Goal: Task Accomplishment & Management: Manage account settings

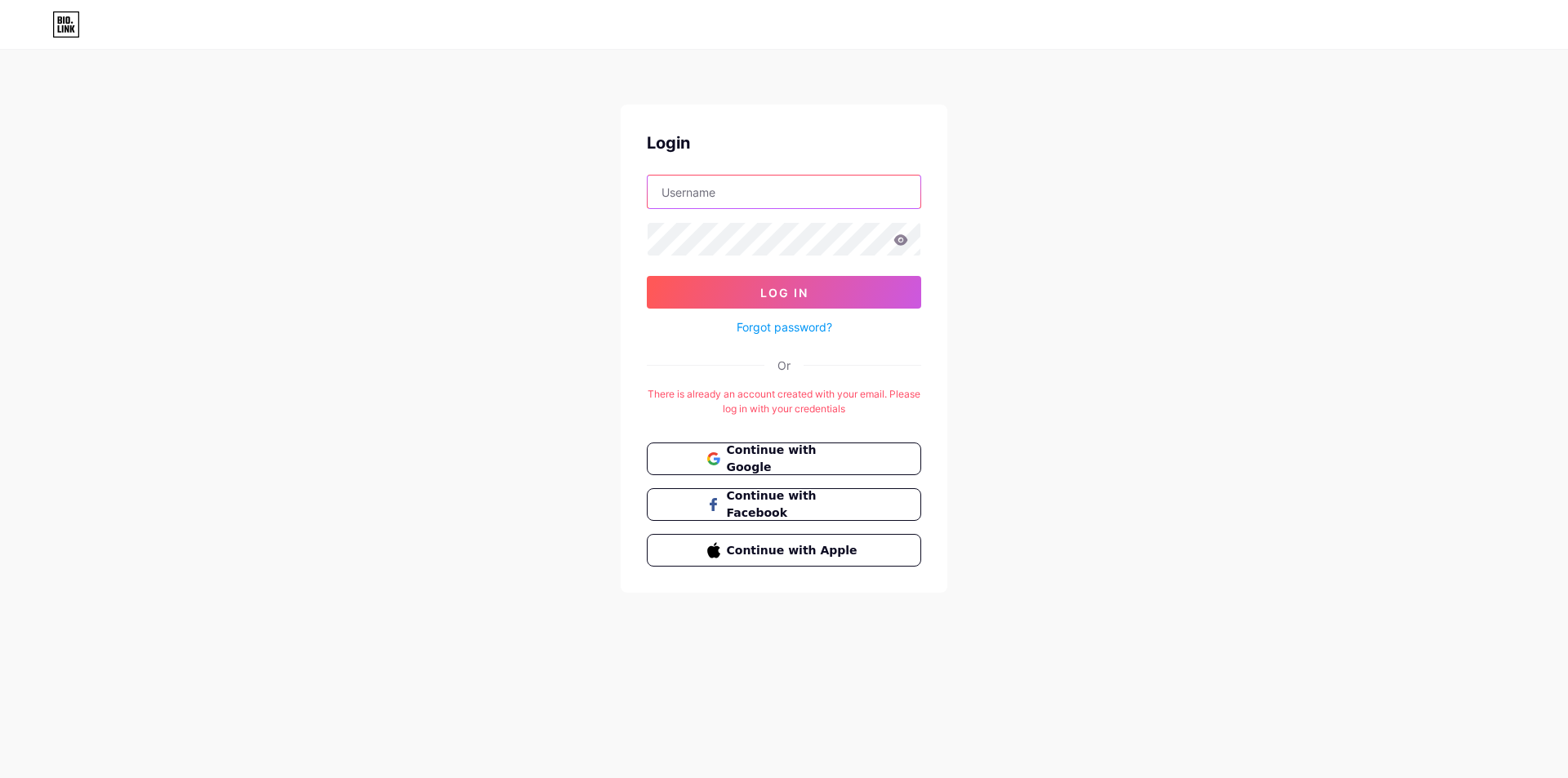
type input "[EMAIL_ADDRESS][DOMAIN_NAME]"
click at [895, 242] on icon at bounding box center [901, 240] width 14 height 11
click at [787, 286] on span "Log In" at bounding box center [784, 292] width 48 height 14
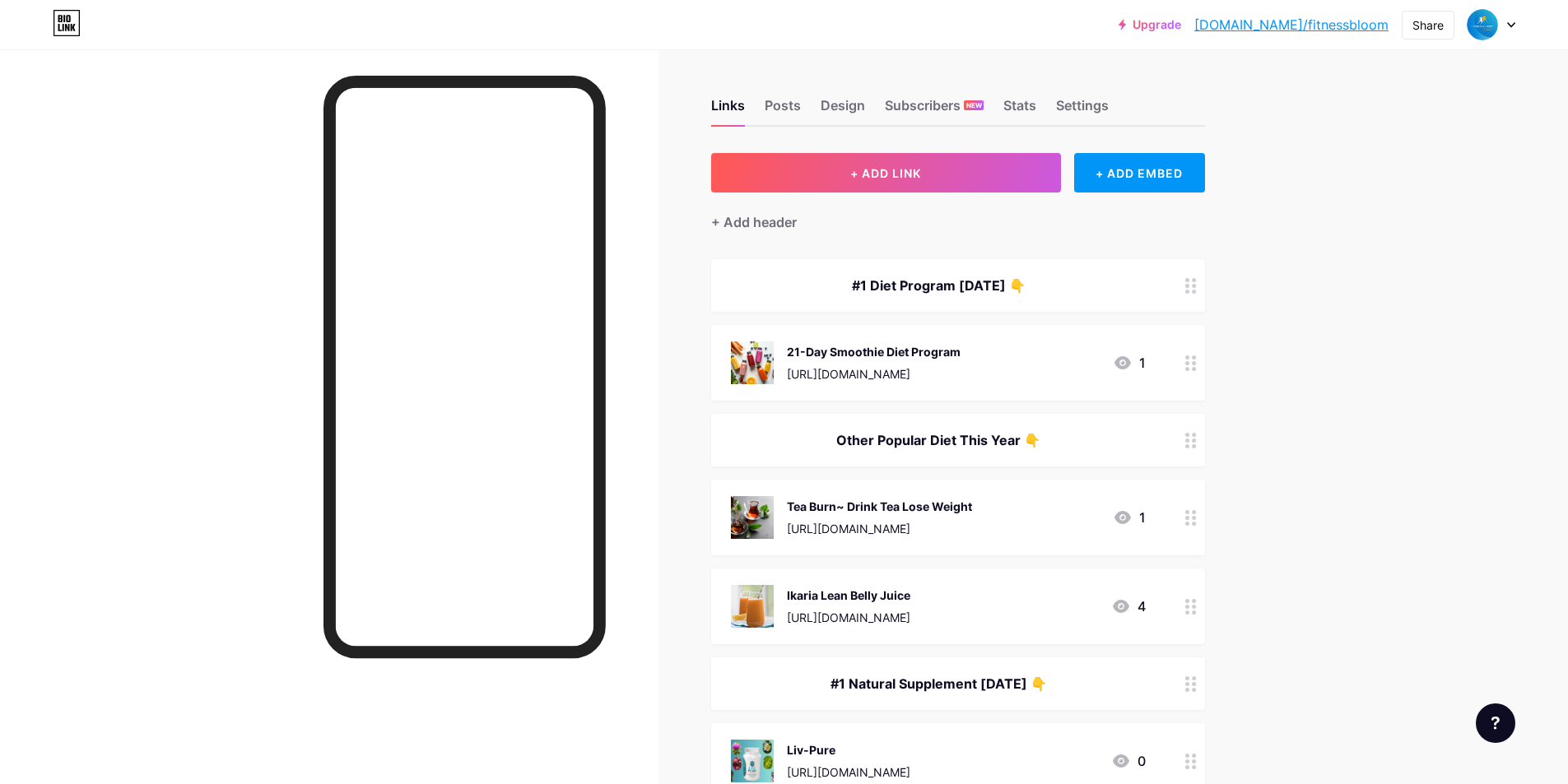
click at [1128, 364] on icon at bounding box center [1122, 362] width 16 height 13
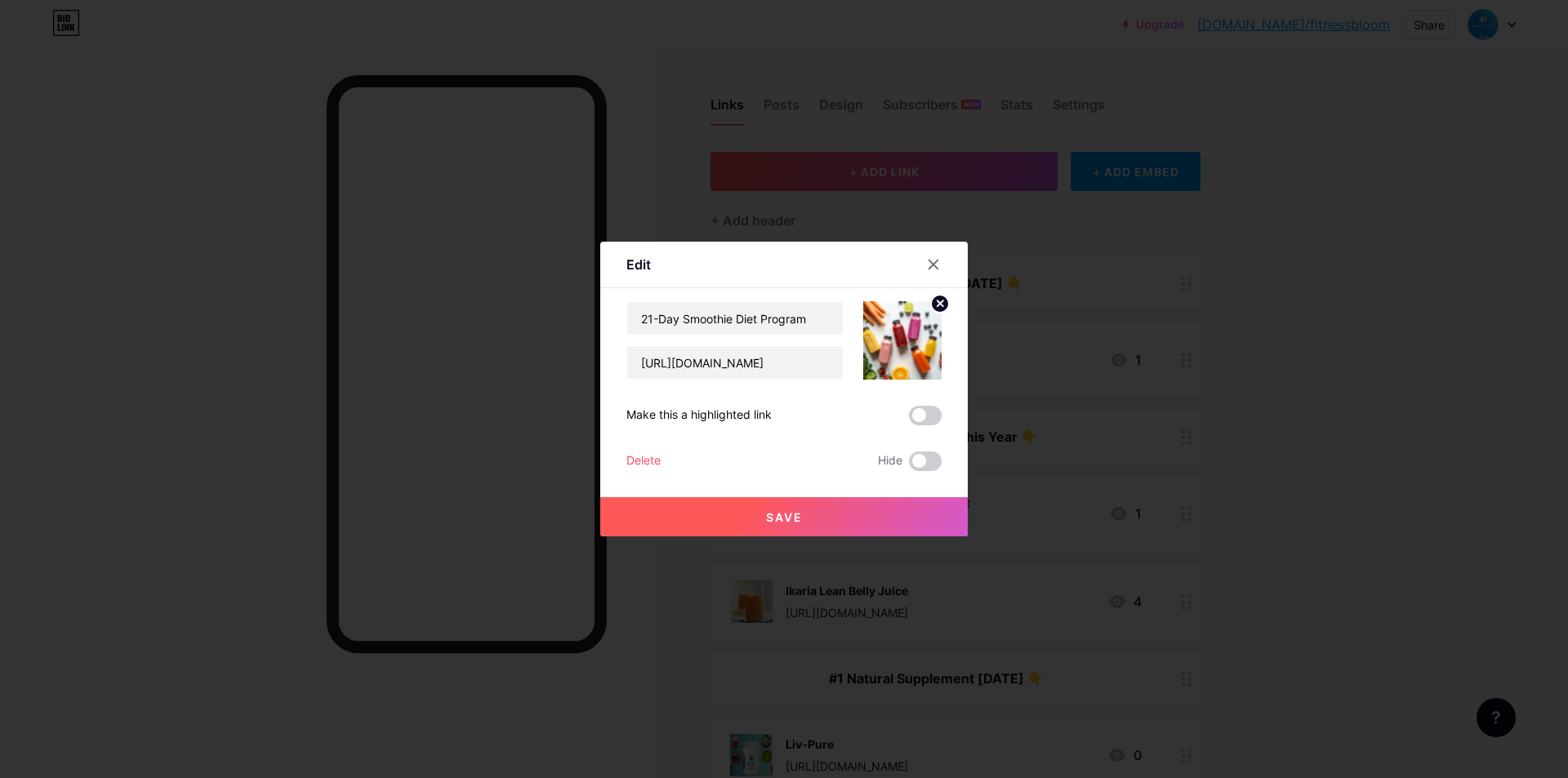
click at [930, 258] on icon at bounding box center [932, 264] width 13 height 13
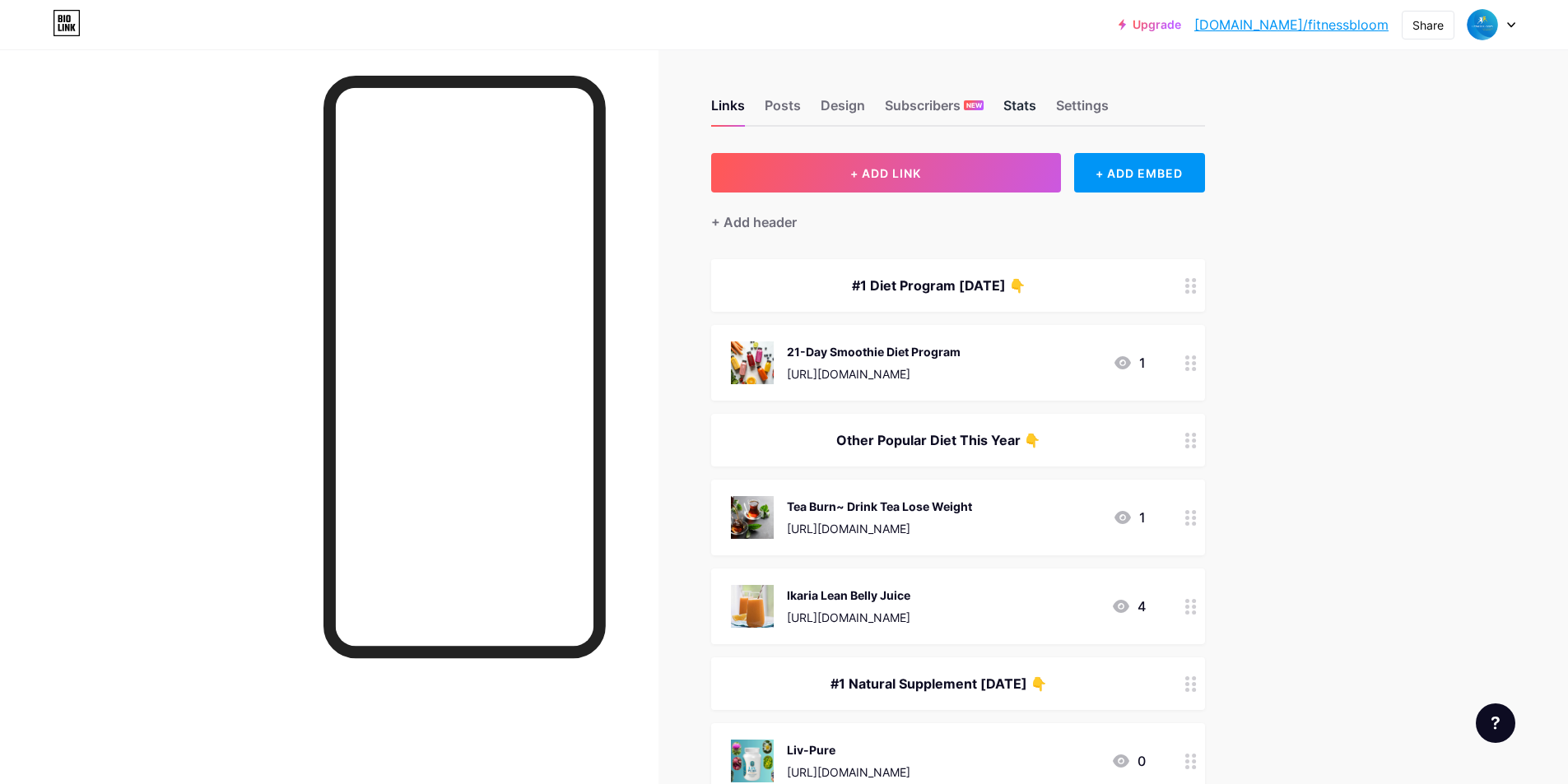
click at [1025, 102] on div "Stats" at bounding box center [1019, 110] width 33 height 30
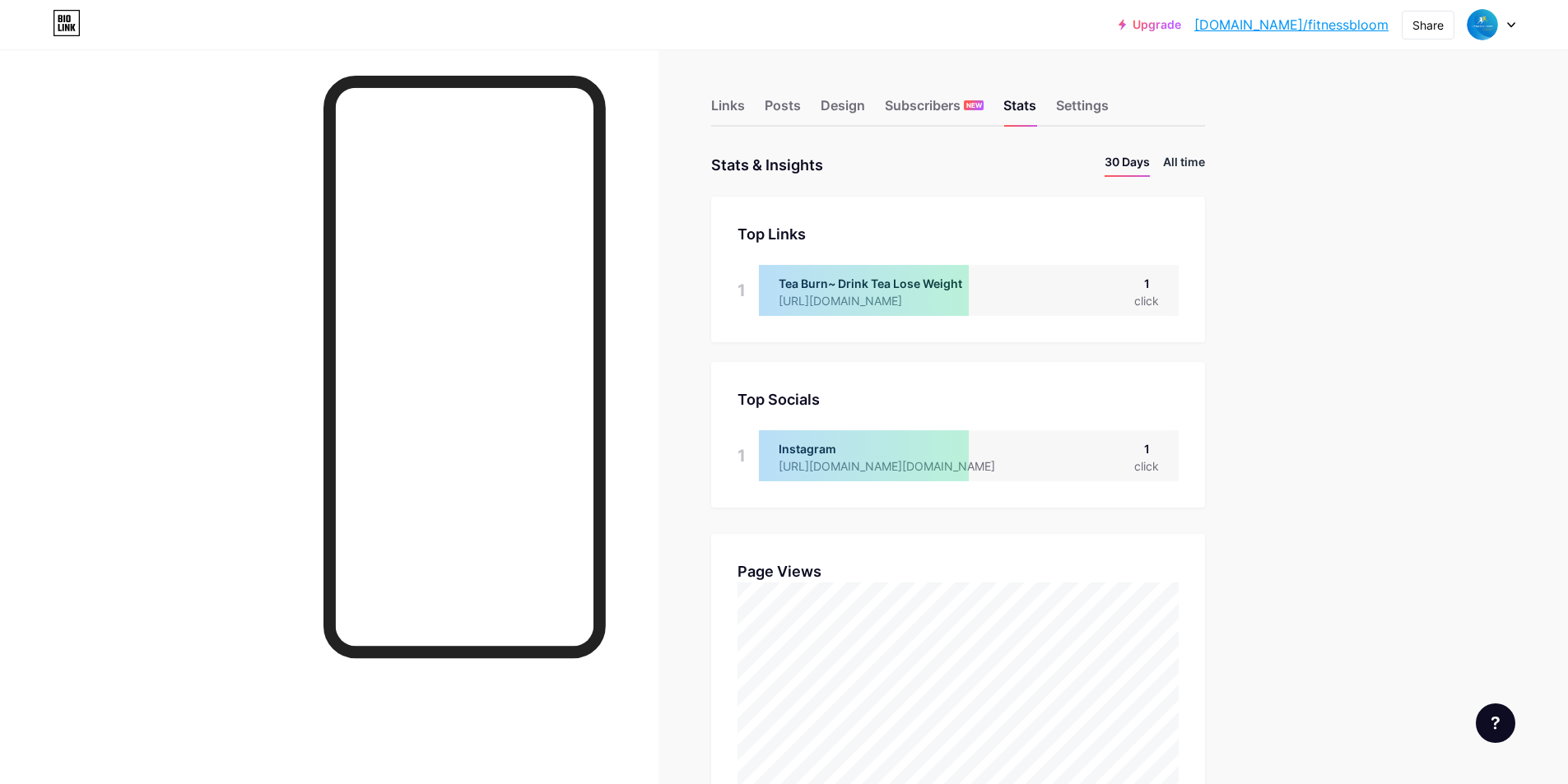
click at [1187, 167] on li "All time" at bounding box center [1183, 165] width 42 height 24
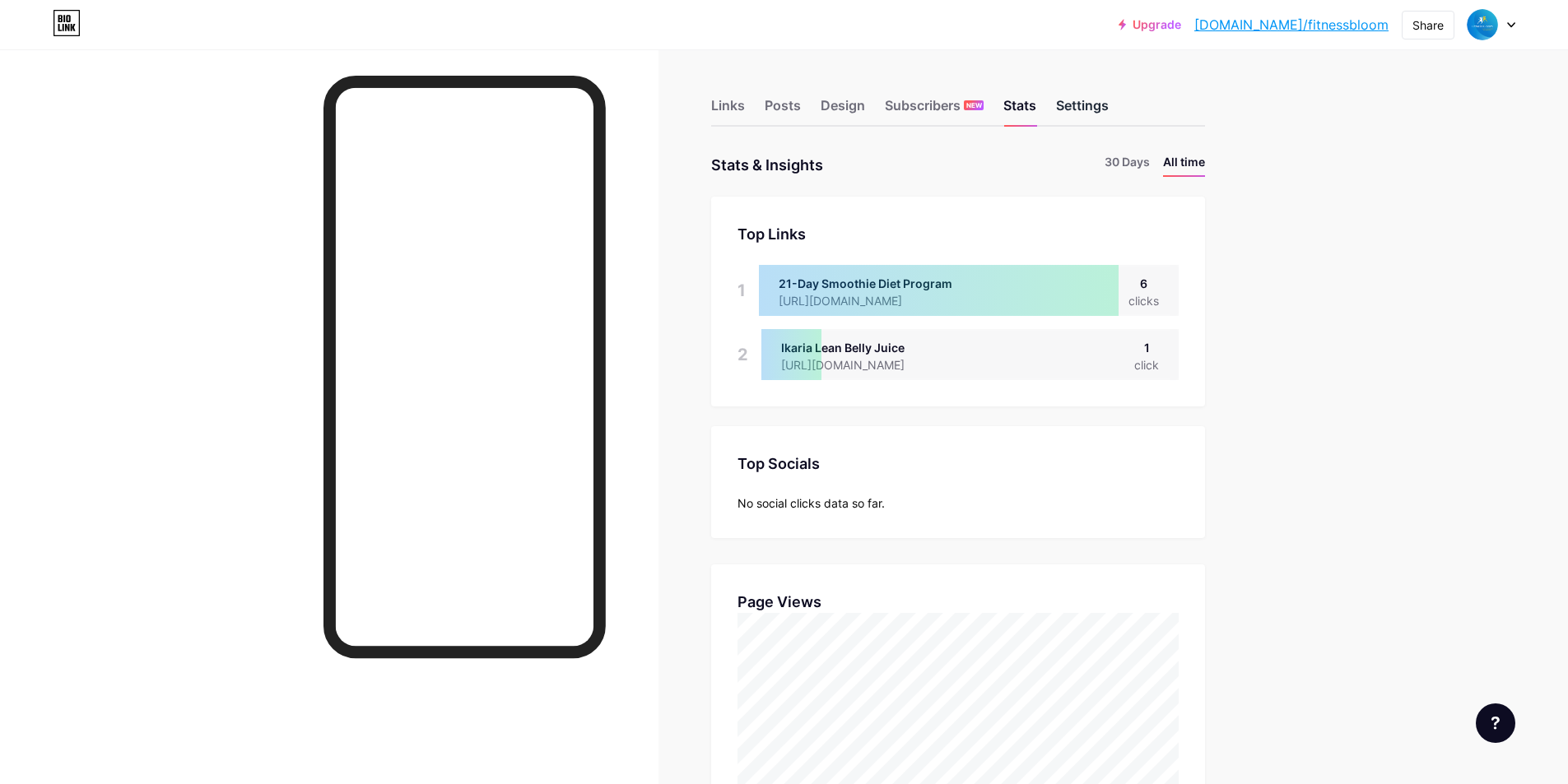
click at [1107, 102] on div "Settings" at bounding box center [1083, 110] width 53 height 30
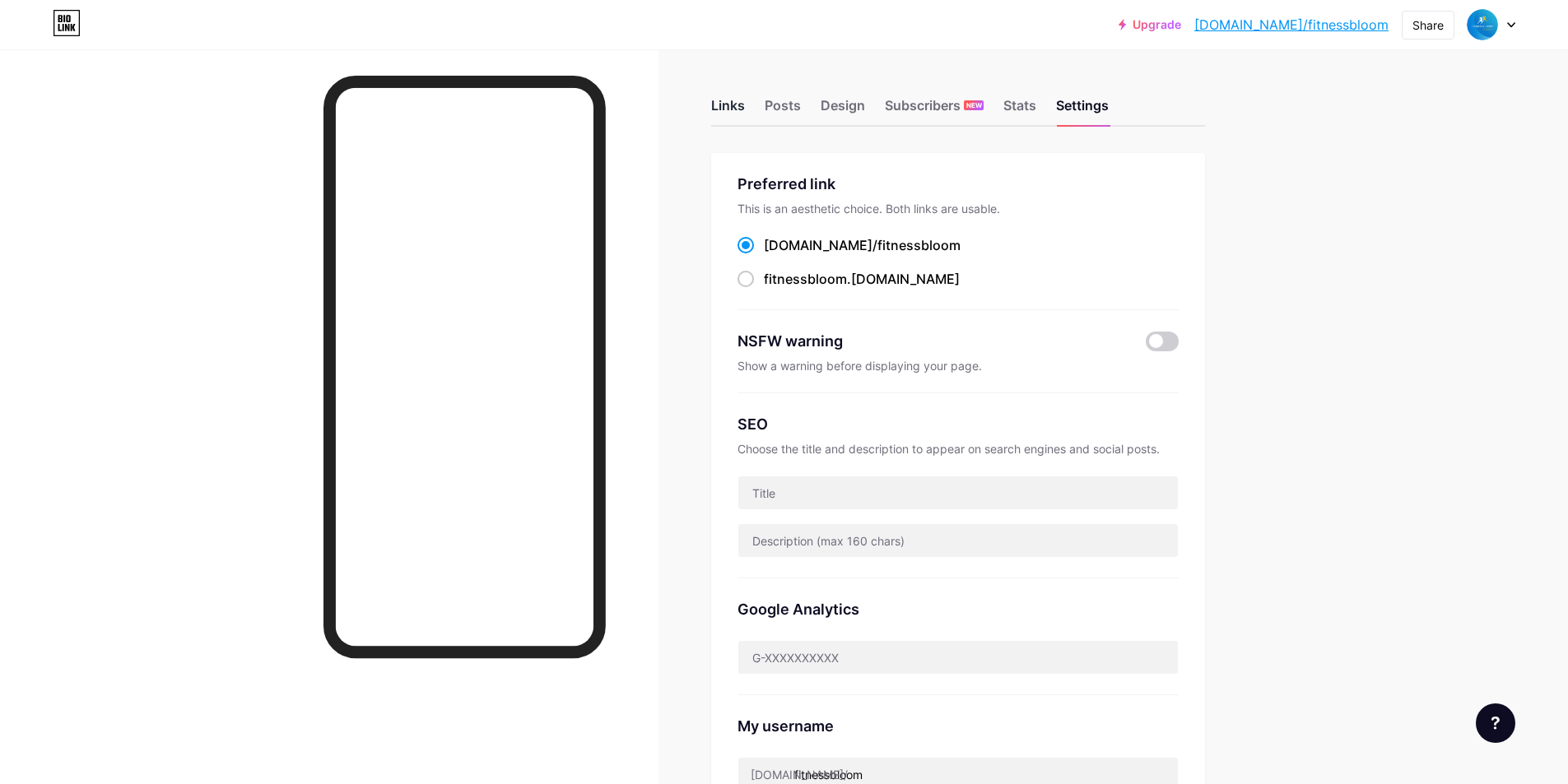
click at [737, 104] on div "Links" at bounding box center [728, 110] width 34 height 30
